Goal: Information Seeking & Learning: Check status

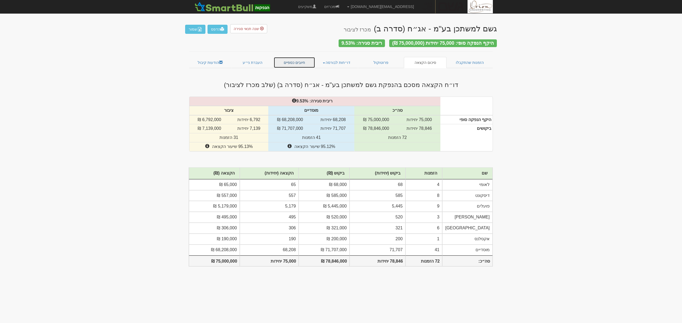
click at [292, 59] on link "חיובים כספיים" at bounding box center [295, 62] width 42 height 11
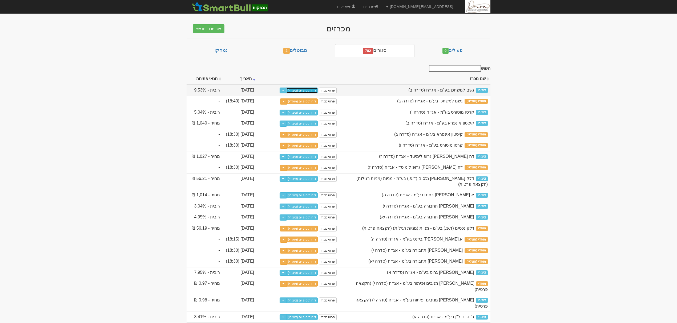
click at [304, 90] on link "דוחות סופיים (ציבורי)" at bounding box center [302, 91] width 32 height 6
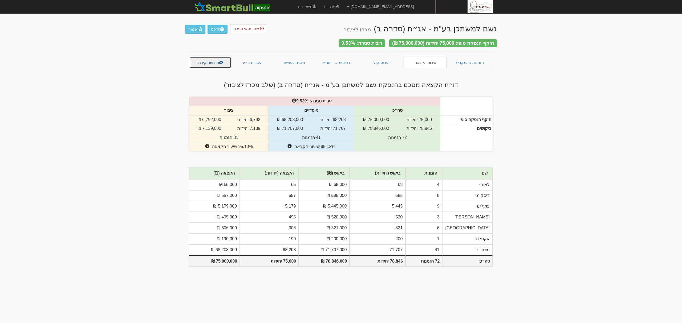
click at [218, 57] on link "הודעות קיבול" at bounding box center [210, 62] width 42 height 11
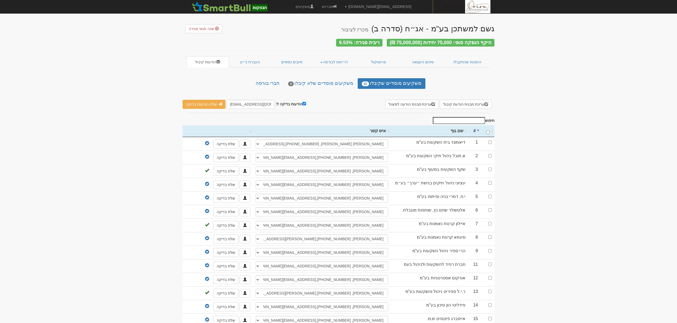
click at [462, 119] on input "חיפוש" at bounding box center [459, 120] width 52 height 7
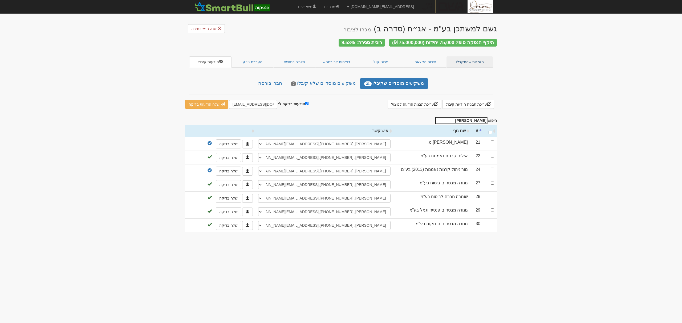
type input "מור"
click at [476, 59] on link "הזמנות שהתקבלו" at bounding box center [469, 61] width 46 height 11
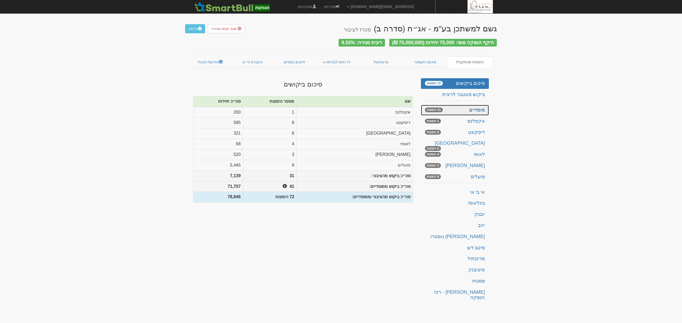
click at [473, 107] on link "מוסדיים 31 הזמנות" at bounding box center [455, 110] width 68 height 11
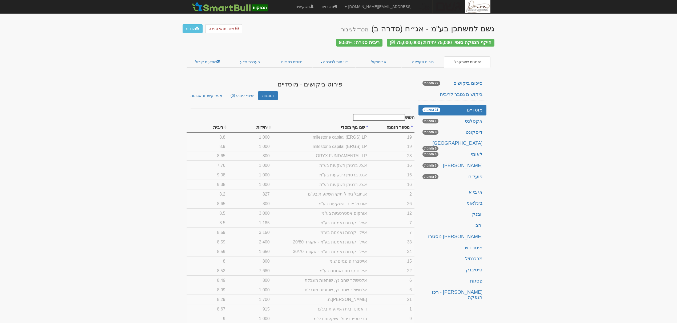
click at [374, 116] on input "חיפוש" at bounding box center [379, 117] width 52 height 7
type input "מור"
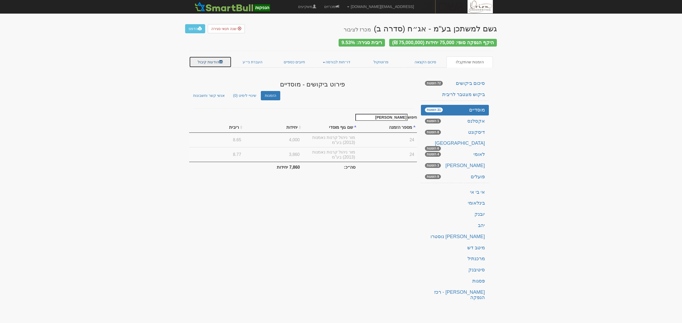
click at [212, 59] on link "הודעות קיבול" at bounding box center [210, 61] width 42 height 11
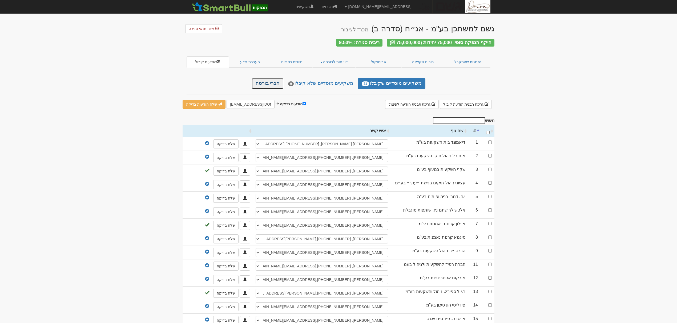
click at [263, 83] on link "חברי בורסה" at bounding box center [267, 83] width 32 height 11
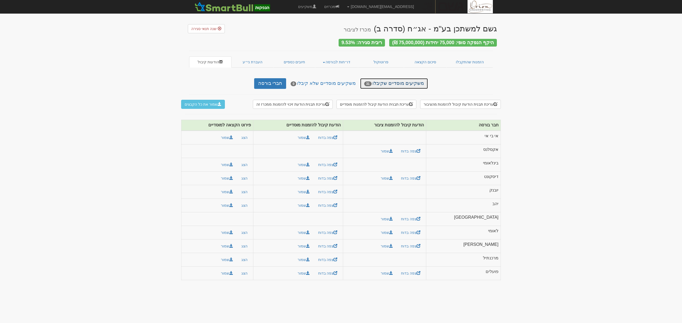
click at [387, 80] on link "משקיעים מוסדיים שקיבלו 31" at bounding box center [393, 83] width 67 height 11
